Goal: Ask a question: Seek information or help from site administrators or community

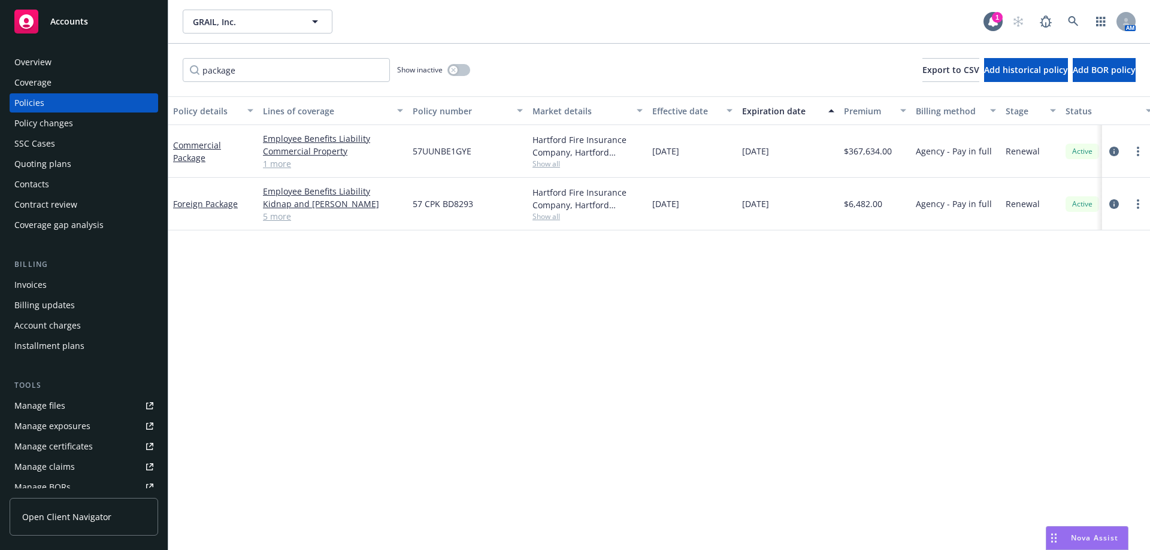
click at [1079, 540] on span "Nova Assist" at bounding box center [1094, 538] width 47 height 10
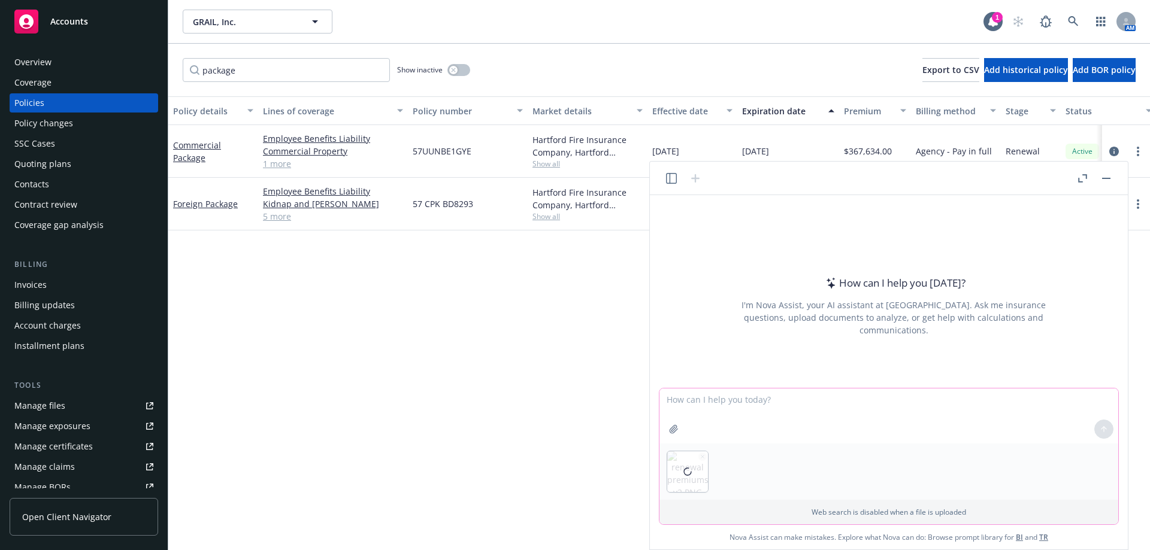
click at [703, 402] on textarea at bounding box center [888, 416] width 459 height 55
type textarea "can you add all numbers on the attached graphic together?"
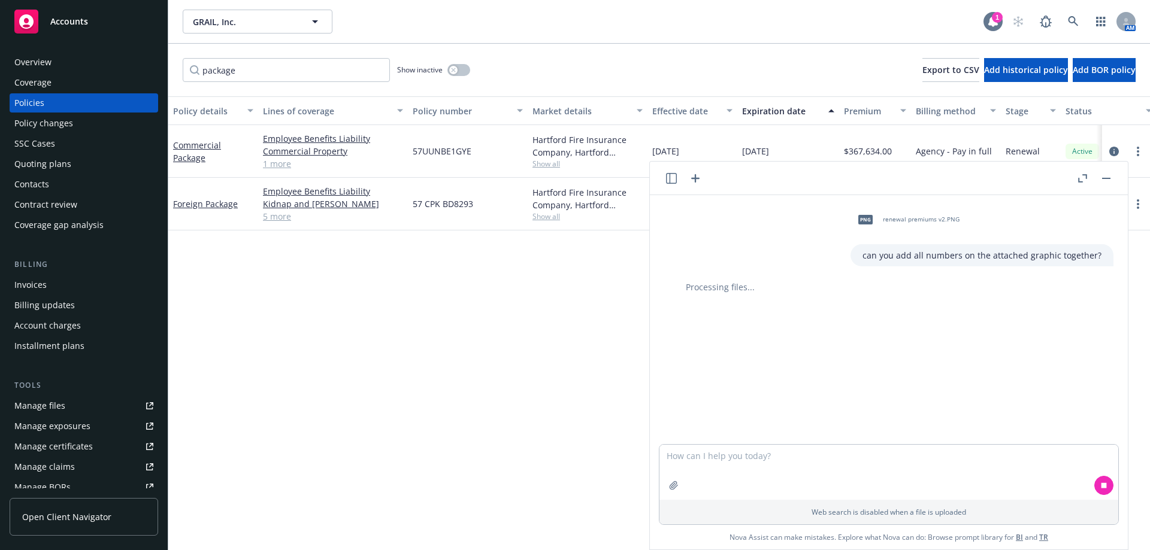
click at [990, 21] on icon at bounding box center [993, 21] width 10 height 11
